Goal: Subscribe to service/newsletter

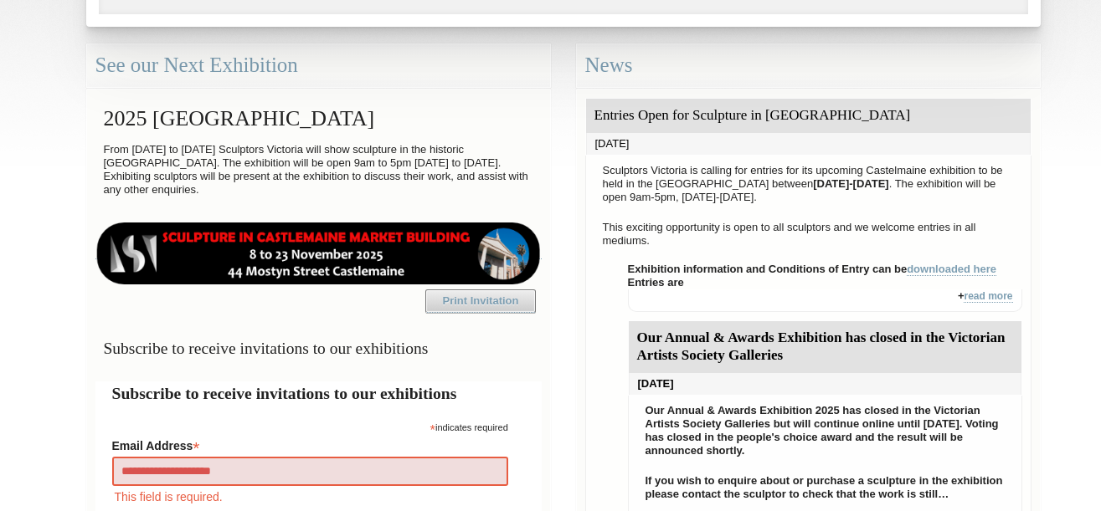
type input "**********"
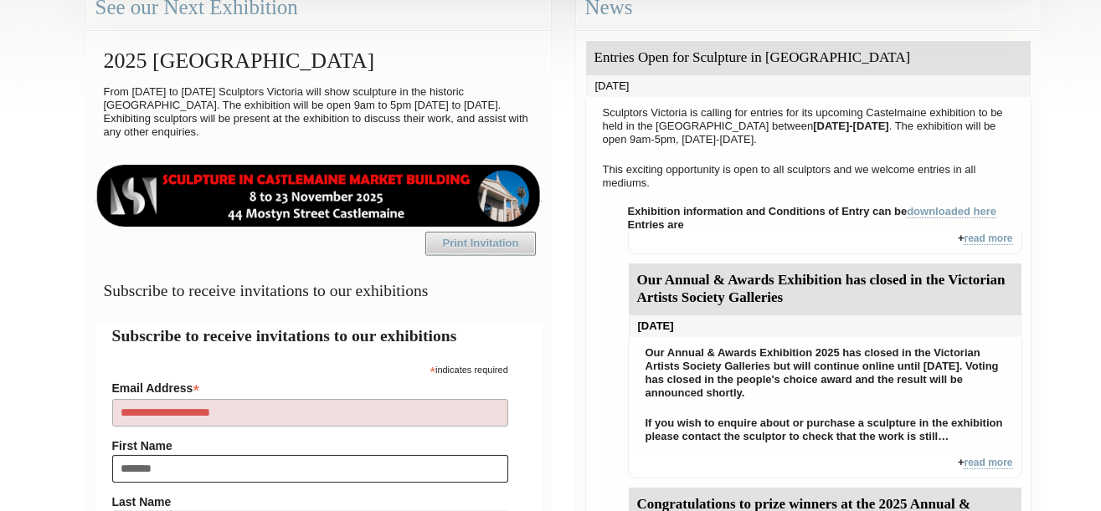
type input "********"
type input "**"
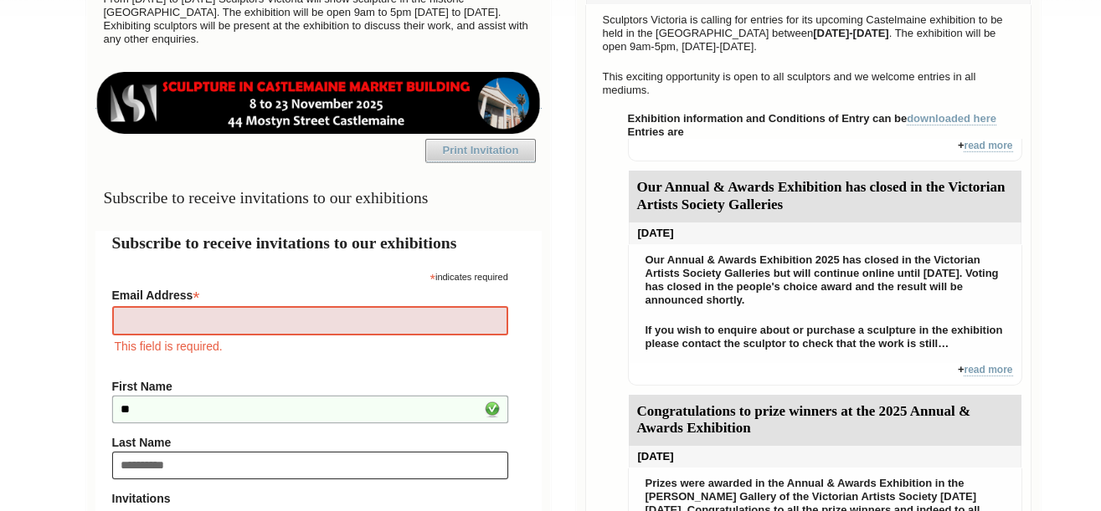
type input "**********"
